Goal: Task Accomplishment & Management: Use online tool/utility

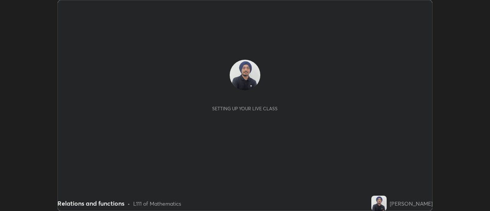
scroll to position [211, 490]
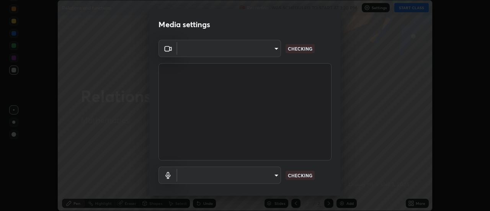
type input "1a9a141d8732cc5f70fa85449089b59f3d7788cfa27beda2470e07fab47b5a7b"
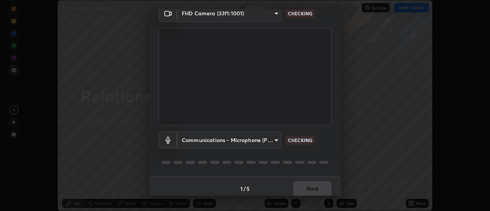
scroll to position [40, 0]
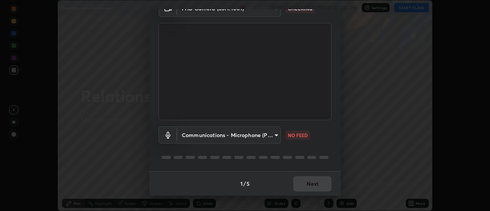
click at [302, 185] on div "1 / 5 Next" at bounding box center [244, 183] width 191 height 25
click at [302, 184] on div "1 / 5 Next" at bounding box center [244, 183] width 191 height 25
click at [302, 185] on div "1 / 5 Next" at bounding box center [244, 183] width 191 height 25
click at [303, 185] on div "1 / 5 Next" at bounding box center [244, 183] width 191 height 25
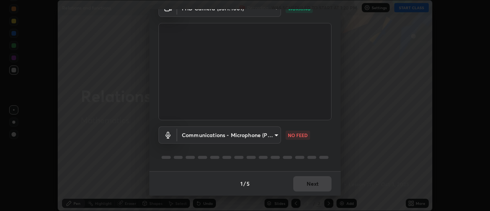
click at [304, 185] on div "1 / 5 Next" at bounding box center [244, 183] width 191 height 25
click at [263, 135] on body "Erase all Relations and functions Recording WAS SCHEDULED TO START AT 1:20 PM S…" at bounding box center [245, 105] width 490 height 211
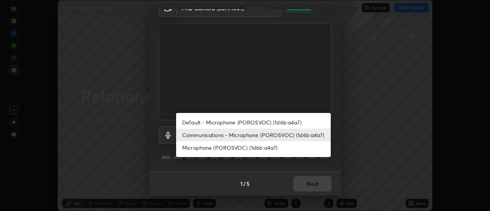
click at [251, 124] on li "Default - Microphone (POROSVOC) (1d6b:a4a7)" at bounding box center [253, 122] width 155 height 13
type input "default"
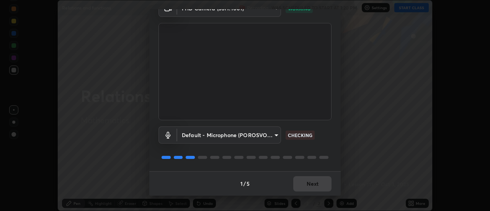
click at [300, 185] on div "1 / 5 Next" at bounding box center [244, 183] width 191 height 25
click at [302, 185] on div "1 / 5 Next" at bounding box center [244, 183] width 191 height 25
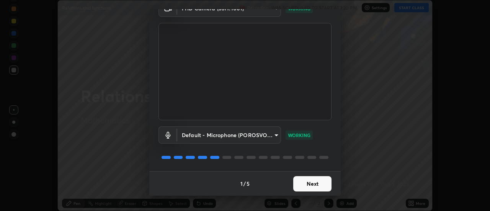
click at [307, 185] on button "Next" at bounding box center [312, 183] width 38 height 15
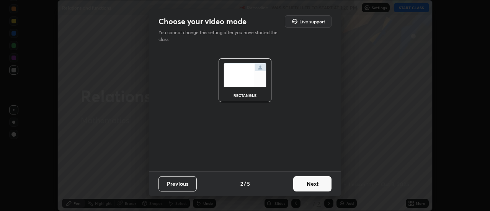
scroll to position [0, 0]
click at [307, 183] on button "Next" at bounding box center [312, 183] width 38 height 15
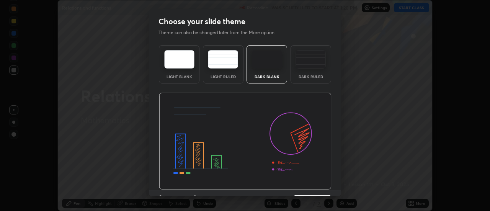
scroll to position [19, 0]
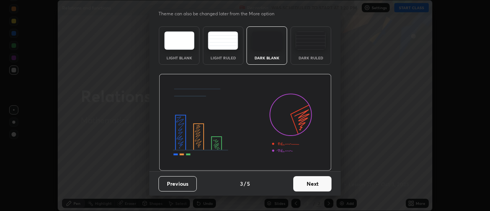
click at [306, 188] on button "Next" at bounding box center [312, 183] width 38 height 15
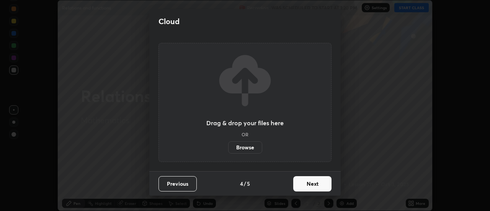
click at [306, 186] on button "Next" at bounding box center [312, 183] width 38 height 15
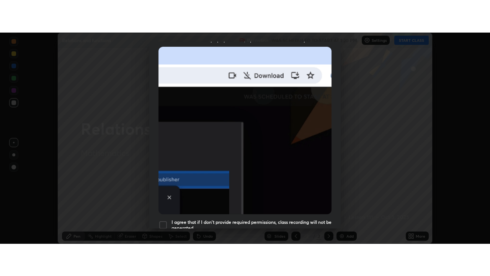
scroll to position [196, 0]
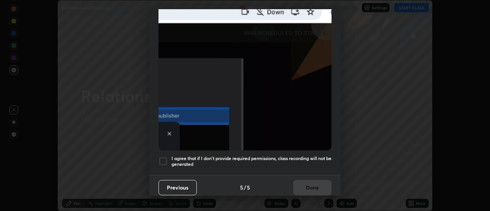
click at [259, 155] on h5 "I agree that if I don't provide required permissions, class recording will not …" at bounding box center [252, 161] width 160 height 12
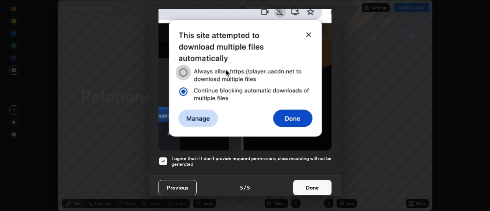
click at [304, 186] on button "Done" at bounding box center [312, 187] width 38 height 15
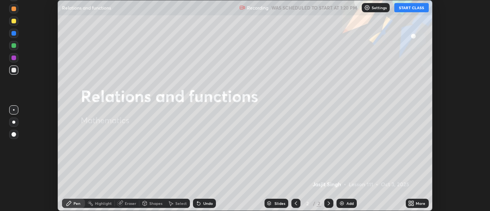
click at [409, 8] on button "START CLASS" at bounding box center [411, 7] width 34 height 9
click at [417, 203] on div "More" at bounding box center [421, 203] width 10 height 4
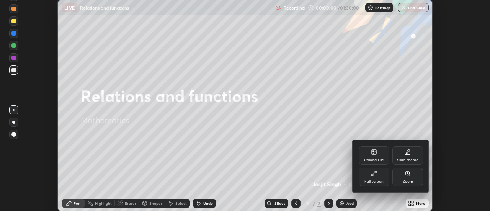
click at [379, 177] on div "Full screen" at bounding box center [374, 177] width 31 height 18
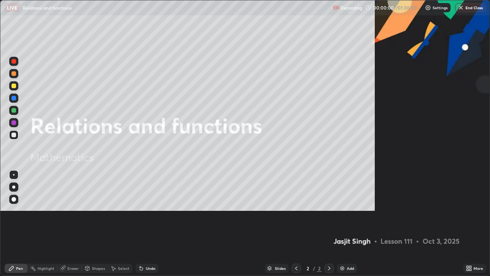
scroll to position [276, 490]
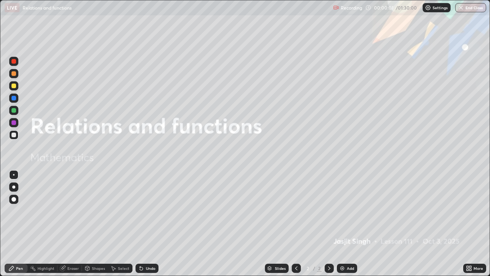
click at [345, 211] on div "Add" at bounding box center [347, 267] width 20 height 9
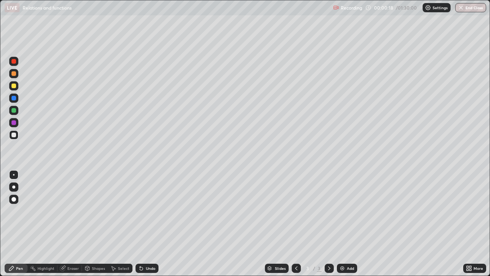
click at [18, 187] on div at bounding box center [13, 186] width 9 height 9
click at [147, 211] on div "Undo" at bounding box center [151, 268] width 10 height 4
click at [15, 98] on div at bounding box center [13, 98] width 5 height 5
click at [145, 211] on div "Undo" at bounding box center [147, 267] width 23 height 9
click at [146, 211] on div "Undo" at bounding box center [147, 267] width 23 height 9
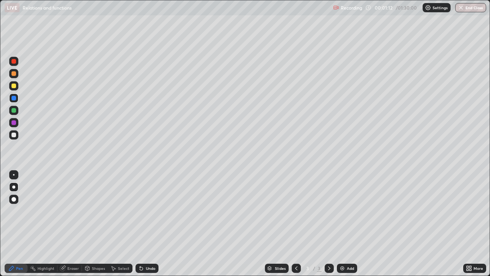
click at [152, 211] on div "Undo" at bounding box center [151, 268] width 10 height 4
click at [156, 211] on div "Undo" at bounding box center [147, 267] width 23 height 9
click at [150, 211] on div "Undo" at bounding box center [151, 268] width 10 height 4
click at [152, 211] on div "Undo" at bounding box center [147, 267] width 23 height 9
click at [155, 211] on div "Undo" at bounding box center [147, 267] width 23 height 9
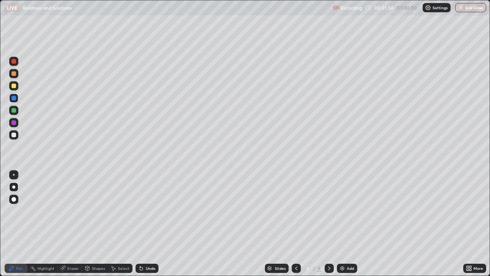
click at [153, 211] on div "Undo" at bounding box center [151, 268] width 10 height 4
click at [156, 211] on div "Undo" at bounding box center [147, 267] width 23 height 9
click at [13, 124] on div at bounding box center [13, 122] width 5 height 5
click at [149, 211] on div "Undo" at bounding box center [151, 268] width 10 height 4
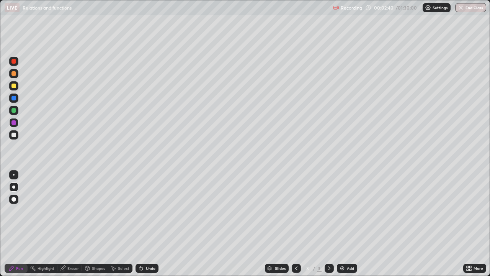
click at [152, 211] on div "Undo" at bounding box center [151, 268] width 10 height 4
click at [150, 211] on div "Undo" at bounding box center [151, 268] width 10 height 4
click at [153, 211] on div "Undo" at bounding box center [151, 268] width 10 height 4
click at [154, 211] on div "Undo" at bounding box center [151, 268] width 10 height 4
click at [153, 211] on div "Undo" at bounding box center [151, 268] width 10 height 4
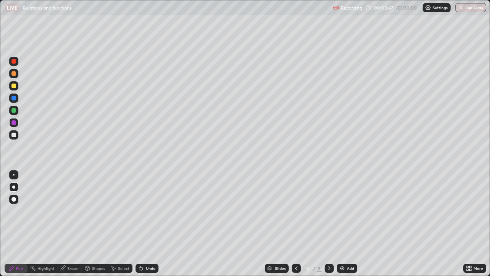
click at [15, 135] on div at bounding box center [13, 134] width 5 height 5
click at [147, 211] on div "Undo" at bounding box center [151, 268] width 10 height 4
click at [148, 211] on div "Undo" at bounding box center [151, 268] width 10 height 4
click at [150, 211] on div "Undo" at bounding box center [151, 268] width 10 height 4
click at [152, 211] on div "Undo" at bounding box center [151, 268] width 10 height 4
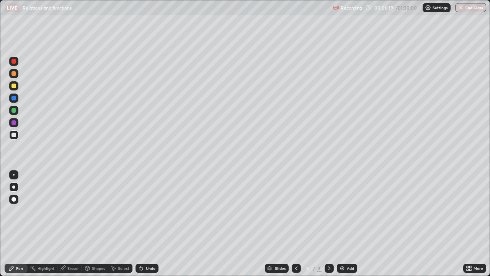
click at [343, 211] on img at bounding box center [342, 268] width 6 height 6
click at [13, 99] on div at bounding box center [13, 98] width 5 height 5
click at [147, 211] on div "Undo" at bounding box center [151, 268] width 10 height 4
click at [146, 211] on div "Undo" at bounding box center [147, 267] width 23 height 9
click at [140, 211] on icon at bounding box center [141, 268] width 3 height 3
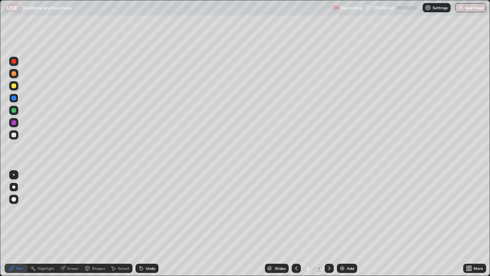
click at [15, 121] on div at bounding box center [13, 122] width 5 height 5
click at [149, 211] on div "Undo" at bounding box center [147, 267] width 23 height 9
click at [150, 211] on div "Undo" at bounding box center [151, 268] width 10 height 4
click at [151, 211] on div "Undo" at bounding box center [151, 268] width 10 height 4
click at [15, 100] on div at bounding box center [13, 98] width 5 height 5
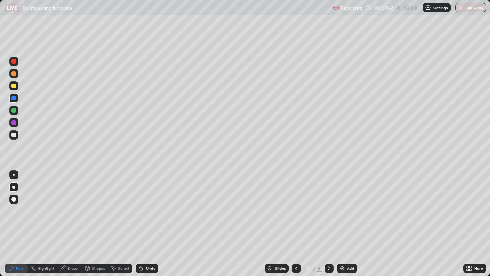
click at [144, 211] on div "Undo" at bounding box center [147, 267] width 23 height 9
click at [15, 124] on div at bounding box center [13, 122] width 5 height 5
click at [14, 100] on div at bounding box center [13, 98] width 5 height 5
click at [15, 124] on div at bounding box center [13, 122] width 5 height 5
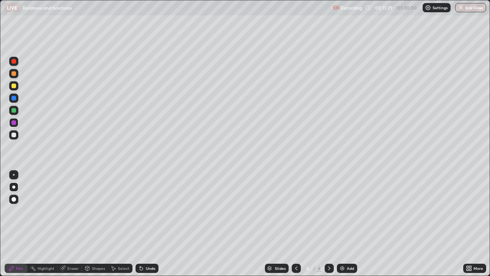
click at [16, 134] on div at bounding box center [13, 134] width 5 height 5
click at [341, 211] on img at bounding box center [342, 268] width 6 height 6
click at [15, 122] on div at bounding box center [13, 122] width 5 height 5
click at [147, 211] on div "Undo" at bounding box center [147, 267] width 23 height 9
click at [149, 211] on div "Undo" at bounding box center [151, 268] width 10 height 4
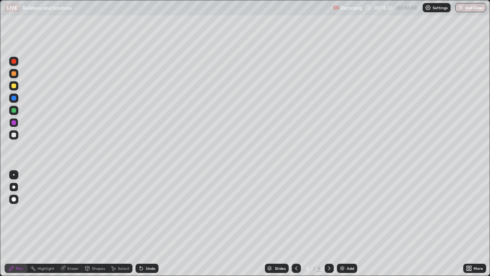
click at [147, 211] on div "Undo" at bounding box center [151, 268] width 10 height 4
click at [147, 211] on div "Undo" at bounding box center [147, 267] width 23 height 9
click at [146, 211] on div "Undo" at bounding box center [147, 267] width 23 height 9
click at [147, 211] on div "Undo" at bounding box center [151, 268] width 10 height 4
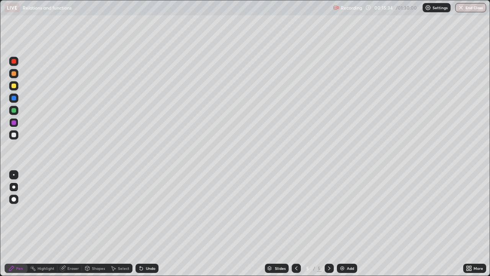
click at [146, 211] on div "Undo" at bounding box center [151, 268] width 10 height 4
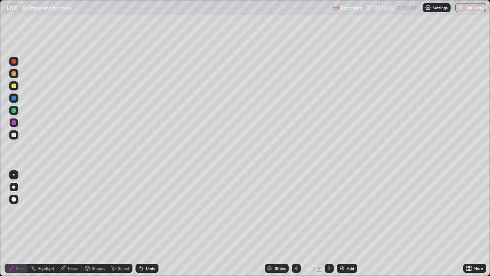
click at [15, 135] on div at bounding box center [13, 134] width 5 height 5
click at [14, 123] on div at bounding box center [13, 122] width 5 height 5
click at [13, 98] on div at bounding box center [13, 98] width 5 height 5
click at [343, 211] on img at bounding box center [342, 268] width 6 height 6
click at [15, 75] on div at bounding box center [13, 73] width 5 height 5
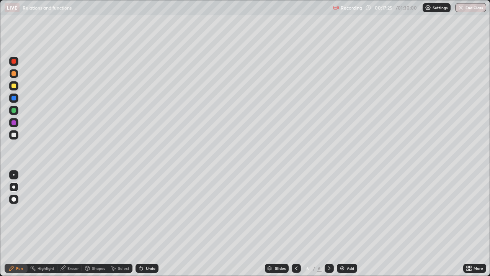
click at [15, 107] on div at bounding box center [13, 110] width 9 height 9
click at [15, 89] on div at bounding box center [13, 85] width 9 height 9
click at [145, 211] on div "Undo" at bounding box center [147, 267] width 23 height 9
click at [14, 111] on div at bounding box center [13, 110] width 5 height 5
click at [15, 87] on div at bounding box center [13, 85] width 5 height 5
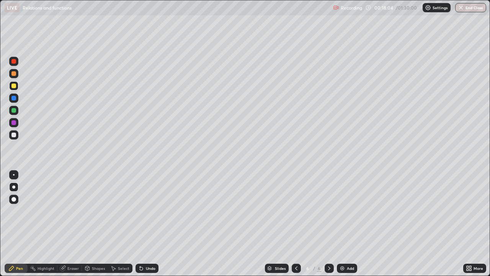
click at [153, 211] on div "Undo" at bounding box center [147, 267] width 23 height 9
click at [154, 211] on div "Undo" at bounding box center [147, 267] width 23 height 9
click at [150, 211] on div "Undo" at bounding box center [147, 267] width 23 height 9
click at [148, 211] on div "Undo" at bounding box center [147, 267] width 23 height 9
click at [154, 211] on div "Undo" at bounding box center [147, 267] width 23 height 9
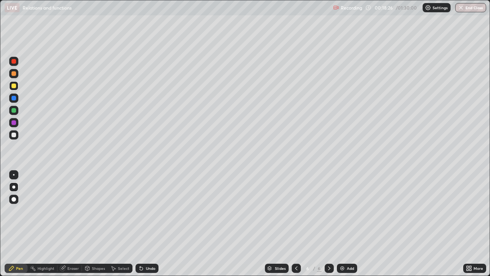
click at [153, 211] on div "Undo" at bounding box center [147, 267] width 23 height 9
click at [155, 211] on div "Undo" at bounding box center [147, 267] width 23 height 9
click at [15, 136] on div at bounding box center [13, 134] width 5 height 5
click at [152, 211] on div "Undo" at bounding box center [151, 268] width 10 height 4
click at [146, 211] on div "Undo" at bounding box center [151, 268] width 10 height 4
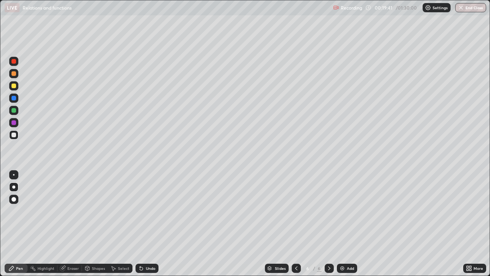
click at [146, 211] on div "Undo" at bounding box center [151, 268] width 10 height 4
click at [144, 211] on div "Undo" at bounding box center [147, 267] width 23 height 9
click at [143, 211] on div "Undo" at bounding box center [147, 267] width 23 height 9
click at [146, 211] on div "Undo" at bounding box center [151, 268] width 10 height 4
click at [147, 211] on div "Undo" at bounding box center [151, 268] width 10 height 4
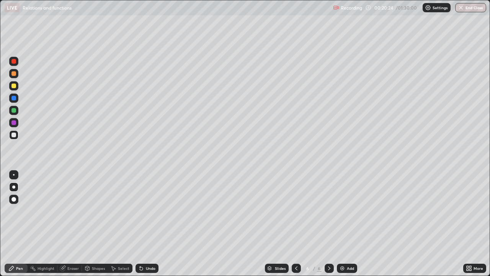
click at [151, 211] on div "Undo" at bounding box center [151, 268] width 10 height 4
click at [153, 211] on div "Undo" at bounding box center [151, 268] width 10 height 4
click at [16, 123] on div at bounding box center [13, 122] width 9 height 9
click at [149, 211] on div "Undo" at bounding box center [151, 268] width 10 height 4
click at [345, 211] on div "Add" at bounding box center [347, 267] width 20 height 9
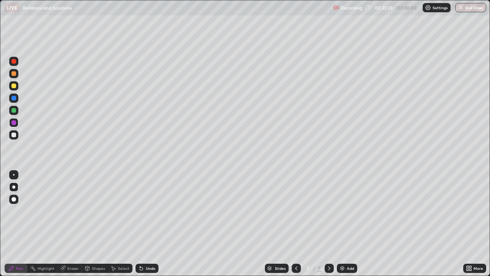
click at [14, 98] on div at bounding box center [13, 98] width 5 height 5
click at [292, 211] on div at bounding box center [296, 267] width 9 height 9
click at [327, 211] on div at bounding box center [329, 267] width 9 height 9
click at [15, 110] on div at bounding box center [13, 110] width 5 height 5
click at [14, 123] on div at bounding box center [13, 122] width 5 height 5
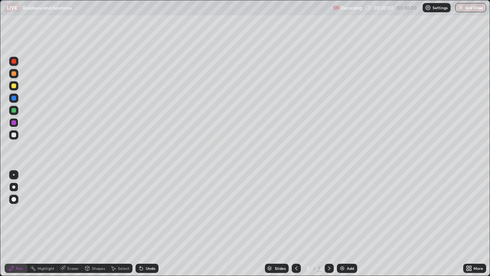
click at [296, 211] on icon at bounding box center [296, 268] width 6 height 6
click at [325, 211] on div at bounding box center [329, 267] width 9 height 9
click at [13, 96] on div at bounding box center [13, 98] width 5 height 5
click at [144, 211] on div "Undo" at bounding box center [147, 267] width 23 height 9
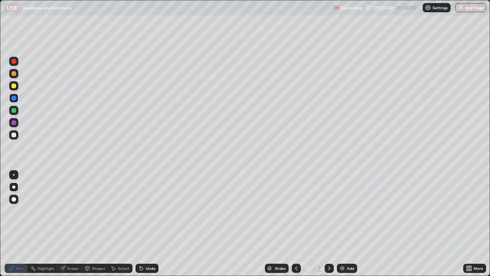
click at [146, 211] on div "Undo" at bounding box center [151, 268] width 10 height 4
click at [145, 211] on div "Undo" at bounding box center [147, 267] width 23 height 9
click at [15, 123] on div at bounding box center [13, 122] width 5 height 5
click at [155, 211] on div "Undo" at bounding box center [147, 267] width 23 height 9
click at [154, 211] on div "Undo" at bounding box center [147, 267] width 23 height 9
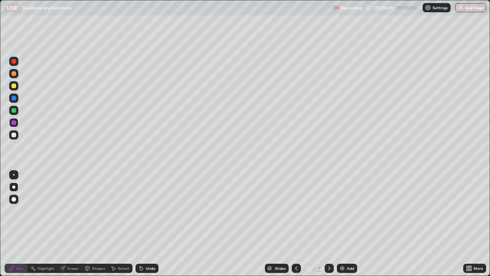
click at [15, 134] on div at bounding box center [13, 134] width 5 height 5
click at [153, 211] on div "Undo" at bounding box center [151, 268] width 10 height 4
click at [296, 211] on icon at bounding box center [296, 268] width 6 height 6
click at [328, 211] on icon at bounding box center [329, 268] width 6 height 6
click at [153, 211] on div "Undo" at bounding box center [147, 267] width 23 height 9
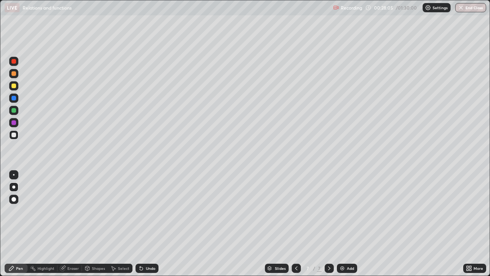
click at [148, 211] on div "Undo" at bounding box center [151, 268] width 10 height 4
click at [154, 211] on div "Undo" at bounding box center [151, 268] width 10 height 4
click at [153, 211] on div "Undo" at bounding box center [147, 267] width 23 height 9
click at [149, 211] on div "Undo" at bounding box center [151, 268] width 10 height 4
click at [150, 211] on div "Undo" at bounding box center [151, 268] width 10 height 4
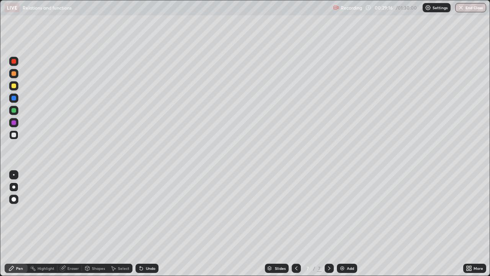
click at [152, 211] on div "Undo" at bounding box center [151, 268] width 10 height 4
click at [157, 211] on div "Undo" at bounding box center [147, 267] width 23 height 9
click at [154, 211] on div "Undo" at bounding box center [151, 268] width 10 height 4
click at [153, 211] on div "Undo" at bounding box center [151, 268] width 10 height 4
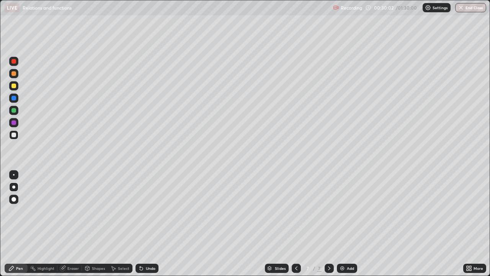
click at [150, 211] on div "Undo" at bounding box center [151, 268] width 10 height 4
click at [70, 211] on div "Eraser" at bounding box center [72, 268] width 11 height 4
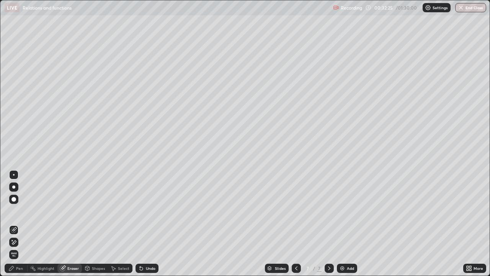
click at [26, 211] on div "Pen" at bounding box center [16, 267] width 23 height 9
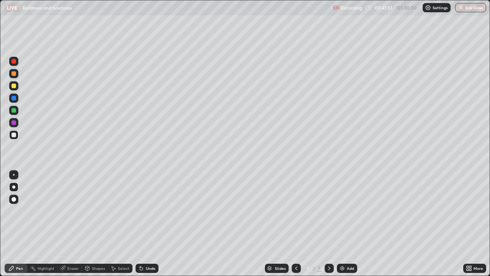
click at [345, 211] on div "Add" at bounding box center [347, 267] width 20 height 9
click at [14, 86] on div at bounding box center [13, 85] width 5 height 5
click at [14, 99] on div at bounding box center [13, 98] width 5 height 5
click at [143, 211] on div "Undo" at bounding box center [147, 267] width 23 height 9
click at [143, 211] on icon at bounding box center [141, 268] width 6 height 6
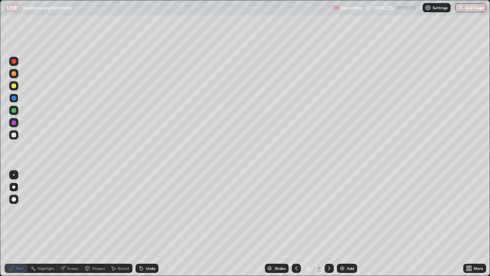
click at [14, 123] on div at bounding box center [13, 122] width 5 height 5
click at [151, 211] on div "Undo" at bounding box center [147, 267] width 23 height 9
click at [14, 101] on div at bounding box center [13, 97] width 9 height 9
click at [15, 123] on div at bounding box center [13, 122] width 5 height 5
click at [15, 136] on div at bounding box center [13, 134] width 5 height 5
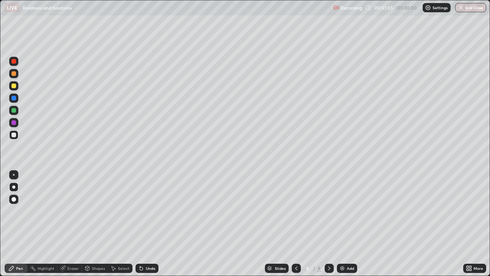
click at [151, 211] on div "Undo" at bounding box center [151, 268] width 10 height 4
click at [152, 211] on div "Undo" at bounding box center [151, 268] width 10 height 4
click at [345, 211] on div "Add" at bounding box center [347, 267] width 20 height 9
click at [14, 75] on div at bounding box center [13, 73] width 5 height 5
click at [13, 87] on div at bounding box center [13, 85] width 5 height 5
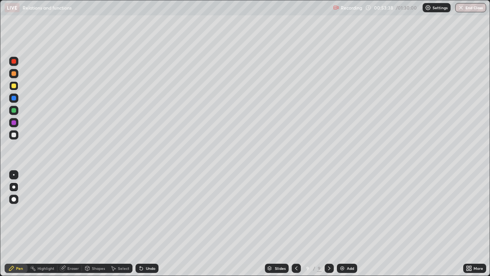
click at [15, 113] on div at bounding box center [13, 110] width 9 height 9
click at [16, 124] on div at bounding box center [13, 122] width 9 height 9
click at [15, 110] on div at bounding box center [13, 110] width 5 height 5
click at [147, 211] on div "Undo" at bounding box center [151, 268] width 10 height 4
click at [15, 136] on div at bounding box center [13, 134] width 5 height 5
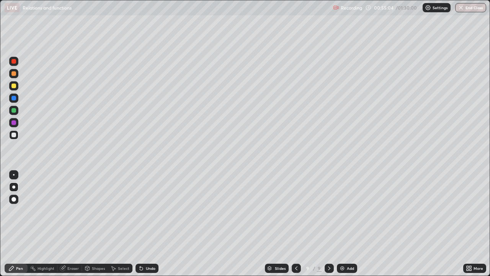
click at [11, 123] on div at bounding box center [13, 122] width 5 height 5
click at [146, 211] on div "Undo" at bounding box center [151, 268] width 10 height 4
click at [147, 211] on div "Undo" at bounding box center [147, 267] width 23 height 9
click at [157, 211] on div "Undo" at bounding box center [147, 267] width 23 height 9
click at [152, 211] on div "Undo" at bounding box center [151, 268] width 10 height 4
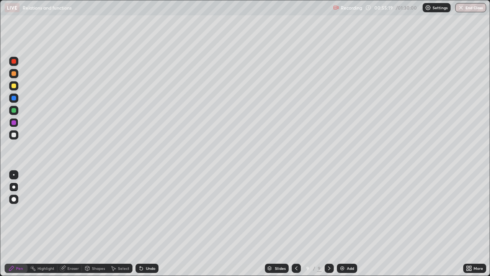
click at [150, 211] on div "Undo" at bounding box center [151, 268] width 10 height 4
click at [147, 211] on div "Undo" at bounding box center [151, 268] width 10 height 4
click at [146, 211] on div "Undo" at bounding box center [151, 268] width 10 height 4
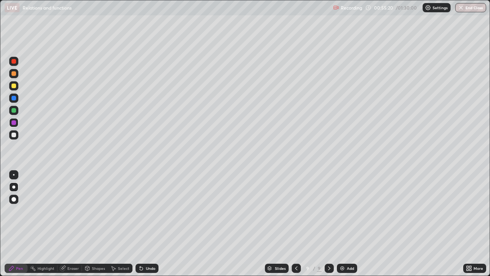
click at [146, 211] on div "Undo" at bounding box center [151, 268] width 10 height 4
click at [144, 211] on div "Undo" at bounding box center [147, 267] width 23 height 9
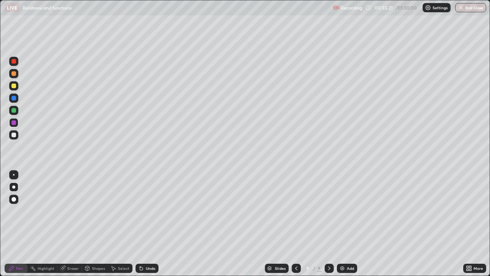
click at [142, 211] on icon at bounding box center [141, 268] width 6 height 6
click at [343, 211] on img at bounding box center [342, 268] width 6 height 6
click at [15, 101] on div at bounding box center [13, 97] width 9 height 9
click at [14, 137] on div at bounding box center [13, 134] width 9 height 9
click at [345, 211] on img at bounding box center [342, 268] width 6 height 6
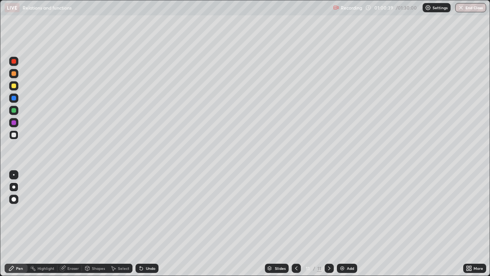
click at [15, 74] on div at bounding box center [13, 73] width 5 height 5
click at [146, 211] on div "Undo" at bounding box center [147, 267] width 23 height 9
click at [16, 87] on div at bounding box center [13, 85] width 9 height 9
click at [14, 110] on div at bounding box center [13, 110] width 5 height 5
click at [148, 211] on div "Undo" at bounding box center [147, 267] width 23 height 9
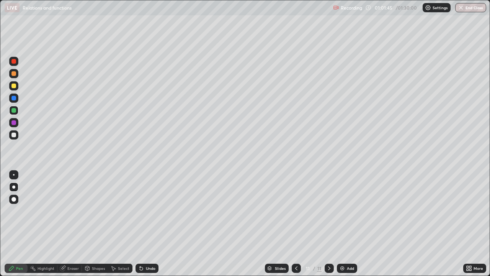
click at [149, 211] on div "Undo" at bounding box center [151, 268] width 10 height 4
click at [14, 124] on div at bounding box center [13, 122] width 5 height 5
click at [15, 110] on div at bounding box center [13, 110] width 5 height 5
click at [13, 122] on div at bounding box center [13, 122] width 5 height 5
click at [152, 211] on div "Undo" at bounding box center [147, 267] width 23 height 9
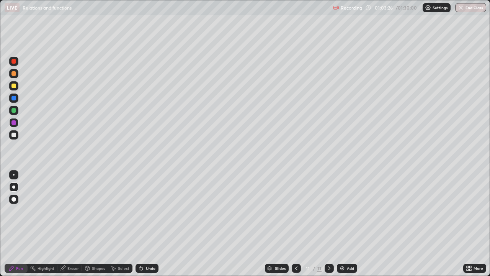
click at [153, 211] on div "Undo" at bounding box center [151, 268] width 10 height 4
click at [149, 211] on div "Undo" at bounding box center [151, 268] width 10 height 4
click at [150, 211] on div "Undo" at bounding box center [151, 268] width 10 height 4
click at [152, 211] on div "Undo" at bounding box center [151, 268] width 10 height 4
click at [14, 74] on div at bounding box center [13, 73] width 5 height 5
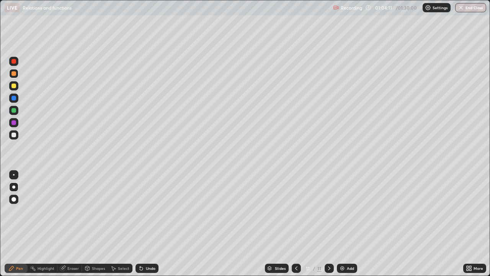
click at [14, 88] on div at bounding box center [13, 85] width 5 height 5
click at [147, 211] on div "Undo" at bounding box center [151, 268] width 10 height 4
click at [14, 137] on div at bounding box center [13, 134] width 5 height 5
click at [341, 211] on img at bounding box center [342, 268] width 6 height 6
click at [15, 75] on div at bounding box center [13, 73] width 5 height 5
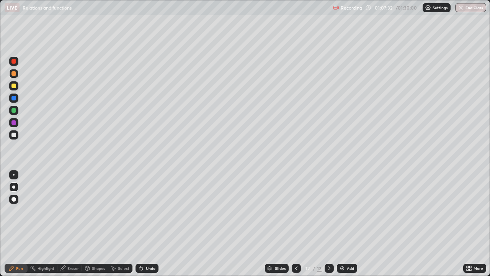
click at [146, 211] on div "Undo" at bounding box center [151, 268] width 10 height 4
click at [14, 99] on div at bounding box center [13, 98] width 5 height 5
click at [15, 110] on div at bounding box center [13, 110] width 5 height 5
click at [15, 135] on div at bounding box center [13, 134] width 5 height 5
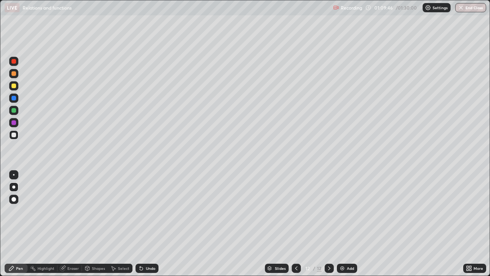
click at [15, 124] on div at bounding box center [13, 122] width 5 height 5
click at [151, 211] on div "Undo" at bounding box center [151, 268] width 10 height 4
click at [150, 211] on div "Undo" at bounding box center [151, 268] width 10 height 4
click at [15, 100] on div at bounding box center [13, 98] width 5 height 5
click at [14, 123] on div at bounding box center [13, 122] width 5 height 5
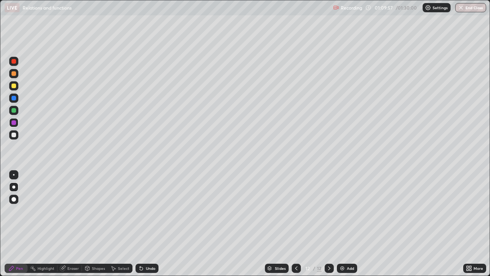
click at [14, 135] on div at bounding box center [13, 134] width 5 height 5
click at [150, 211] on div "Undo" at bounding box center [147, 267] width 23 height 9
click at [16, 101] on div at bounding box center [13, 97] width 9 height 9
click at [13, 123] on div at bounding box center [13, 122] width 5 height 5
click at [155, 211] on div "Undo" at bounding box center [147, 267] width 23 height 9
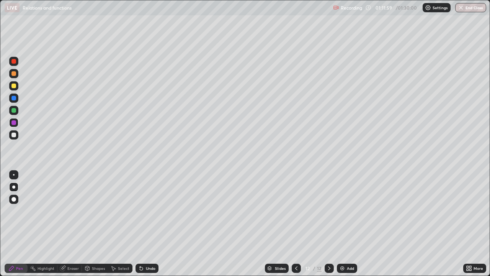
click at [157, 211] on div "Undo" at bounding box center [147, 267] width 23 height 9
click at [155, 211] on div "Undo" at bounding box center [147, 267] width 23 height 9
click at [157, 211] on div "Undo" at bounding box center [147, 267] width 23 height 9
click at [156, 211] on div "Undo" at bounding box center [147, 267] width 23 height 9
click at [70, 211] on div "Eraser" at bounding box center [72, 268] width 11 height 4
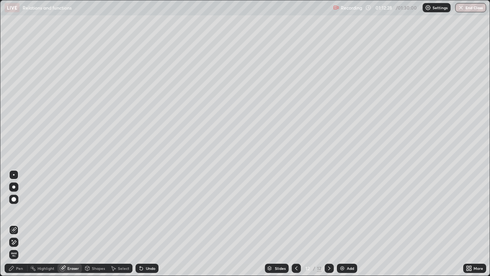
click at [92, 211] on div "Shapes" at bounding box center [98, 268] width 13 height 4
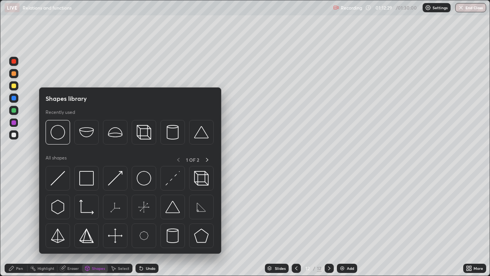
click at [118, 211] on div "Select" at bounding box center [123, 268] width 11 height 4
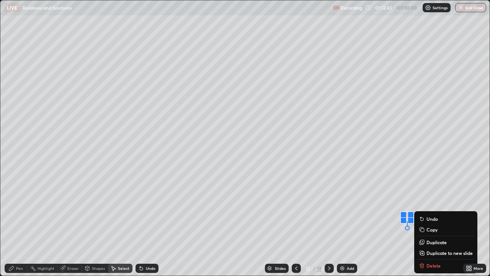
click at [153, 211] on div "Undo" at bounding box center [151, 268] width 10 height 4
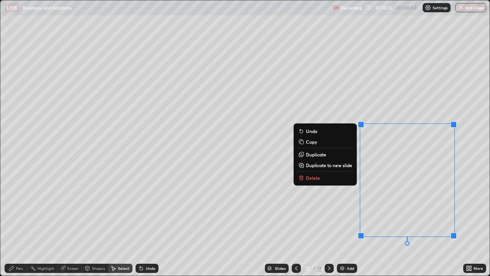
click at [92, 211] on div "0 ° Undo Copy Duplicate Duplicate to new slide Delete" at bounding box center [244, 137] width 489 height 275
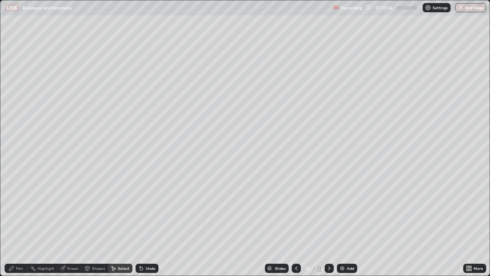
click at [13, 211] on icon at bounding box center [11, 268] width 6 height 6
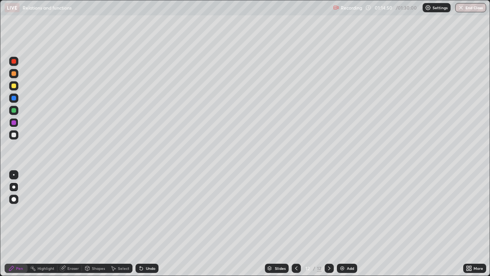
click at [345, 211] on div "Add" at bounding box center [347, 267] width 20 height 9
click at [12, 133] on div at bounding box center [13, 134] width 5 height 5
click at [151, 211] on div "Undo" at bounding box center [151, 268] width 10 height 4
click at [152, 211] on div "Undo" at bounding box center [151, 268] width 10 height 4
click at [151, 211] on div "Undo" at bounding box center [151, 268] width 10 height 4
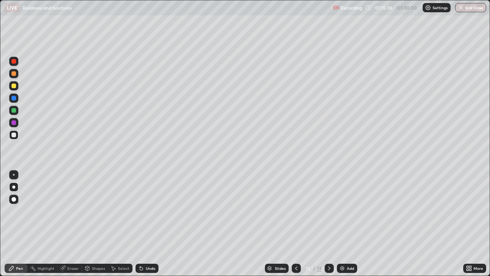
click at [152, 211] on div "Undo" at bounding box center [147, 267] width 23 height 9
click at [13, 124] on div at bounding box center [13, 122] width 5 height 5
click at [155, 211] on div "Undo" at bounding box center [147, 267] width 23 height 9
click at [16, 100] on div at bounding box center [13, 97] width 9 height 9
click at [14, 135] on div at bounding box center [13, 134] width 5 height 5
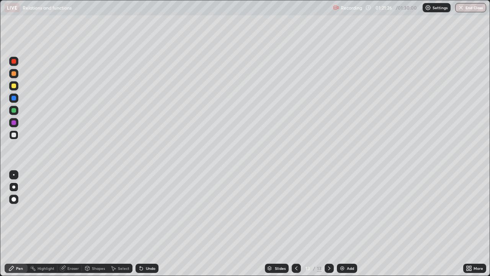
click at [347, 211] on div "Add" at bounding box center [350, 268] width 7 height 4
click at [16, 75] on div at bounding box center [13, 73] width 9 height 9
click at [15, 108] on div at bounding box center [13, 110] width 5 height 5
click at [17, 85] on div at bounding box center [13, 85] width 9 height 9
click at [142, 211] on icon at bounding box center [141, 268] width 6 height 6
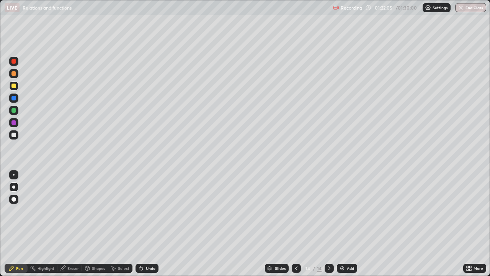
click at [14, 111] on div at bounding box center [13, 110] width 5 height 5
click at [14, 86] on div at bounding box center [13, 85] width 5 height 5
click at [151, 211] on div "Undo" at bounding box center [151, 268] width 10 height 4
click at [147, 211] on div "Undo" at bounding box center [147, 267] width 23 height 9
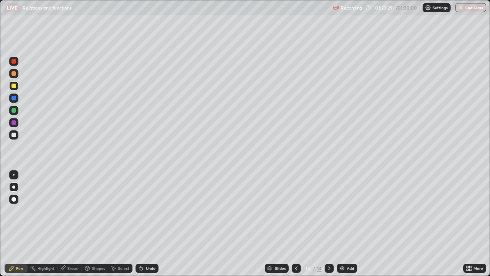
click at [148, 211] on div "Undo" at bounding box center [147, 267] width 23 height 9
click at [147, 211] on div "Undo" at bounding box center [151, 268] width 10 height 4
click at [153, 211] on div "Undo" at bounding box center [151, 268] width 10 height 4
click at [154, 211] on div "Undo" at bounding box center [151, 268] width 10 height 4
click at [15, 136] on div at bounding box center [13, 134] width 5 height 5
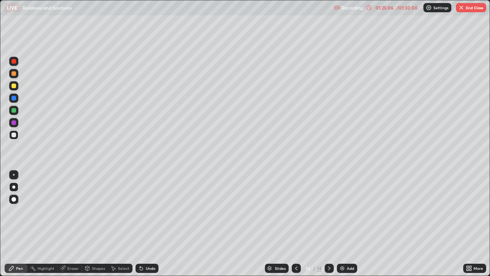
click at [384, 8] on div "01:25:06" at bounding box center [384, 7] width 21 height 5
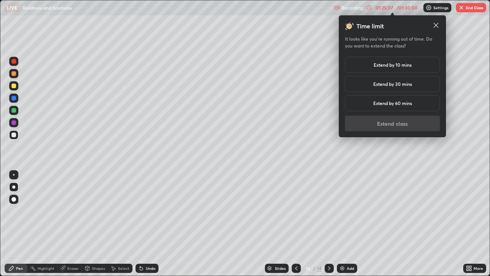
click at [396, 65] on h5 "Extend by 10 mins" at bounding box center [393, 64] width 38 height 7
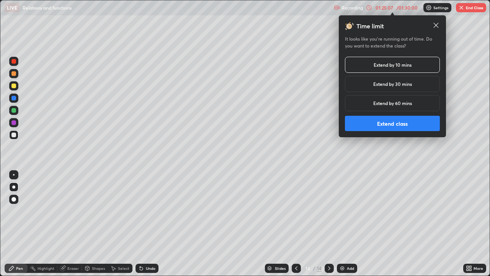
click at [396, 120] on button "Extend class" at bounding box center [392, 123] width 95 height 15
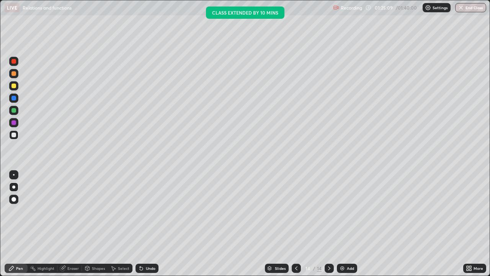
click at [464, 11] on button "End Class" at bounding box center [470, 7] width 31 height 9
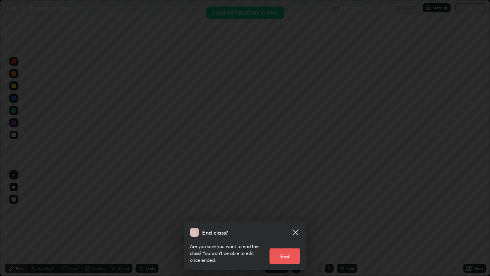
click at [284, 211] on button "End" at bounding box center [285, 255] width 31 height 15
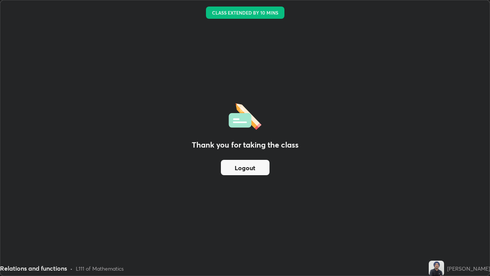
click at [245, 167] on button "Logout" at bounding box center [245, 167] width 49 height 15
